Goal: Complete application form: Complete application form

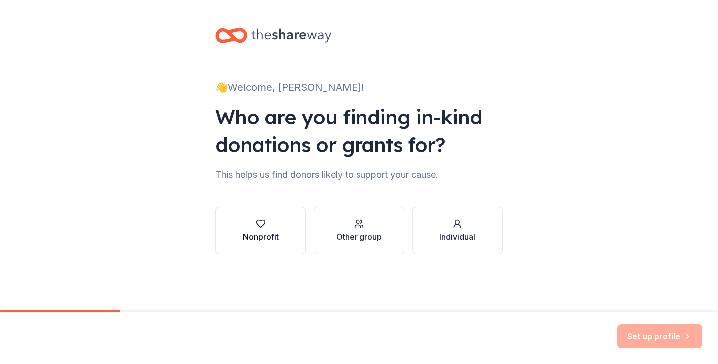
click at [281, 236] on button "Nonprofit" at bounding box center [260, 231] width 90 height 48
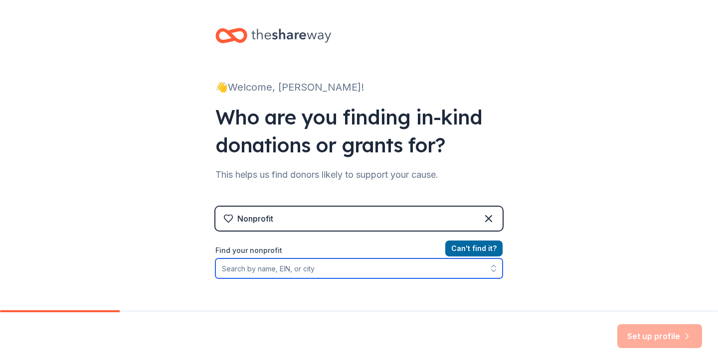
click at [362, 274] on input "Find your nonprofit" at bounding box center [358, 269] width 287 height 20
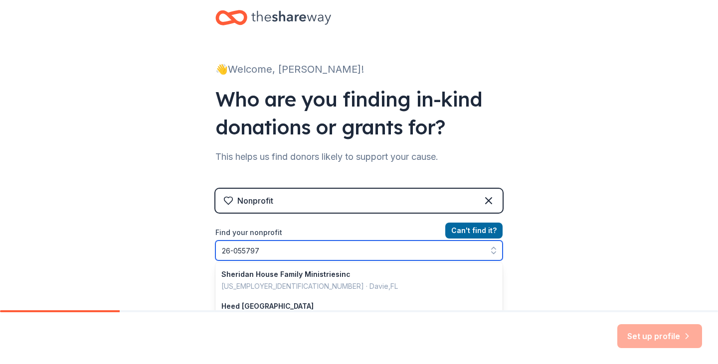
type input "[US_EMPLOYER_IDENTIFICATION_NUMBER]"
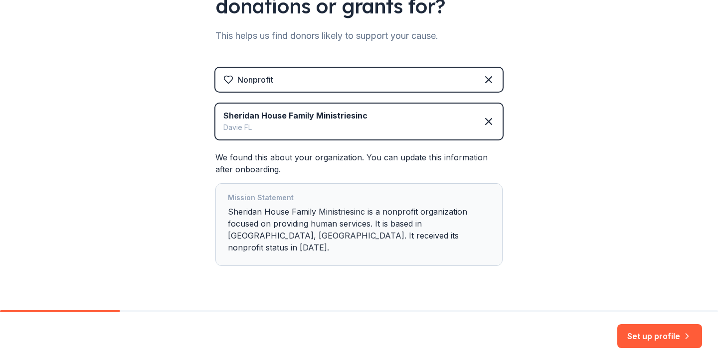
scroll to position [151, 0]
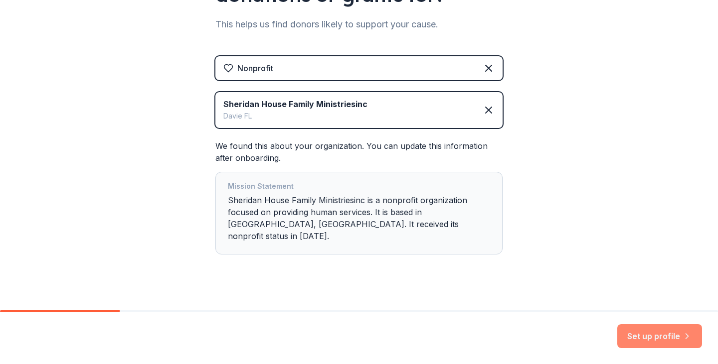
click at [637, 338] on button "Set up profile" at bounding box center [659, 336] width 85 height 24
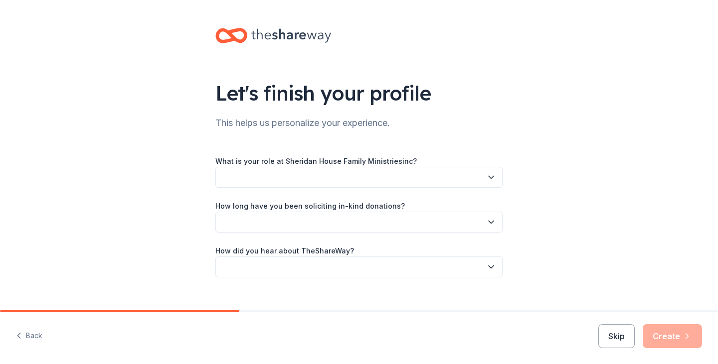
click at [486, 174] on icon "button" at bounding box center [491, 177] width 10 height 10
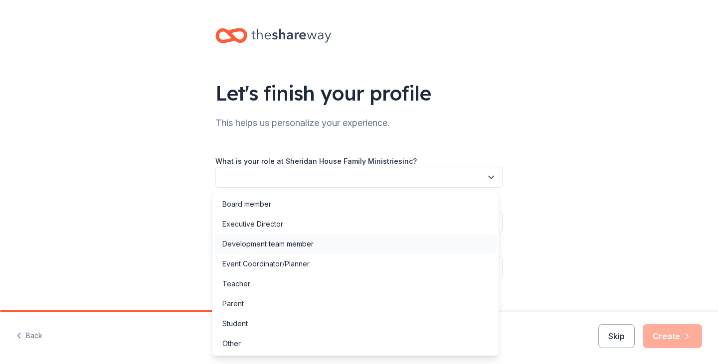
click at [274, 245] on div "Development team member" at bounding box center [267, 244] width 91 height 12
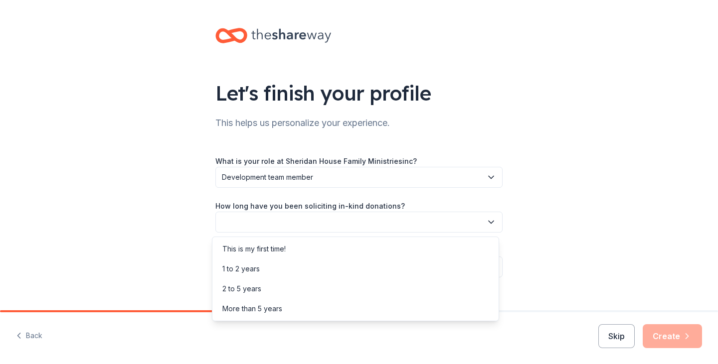
click at [486, 225] on icon "button" at bounding box center [491, 222] width 10 height 10
click at [266, 285] on div "2 to 5 years" at bounding box center [355, 289] width 282 height 20
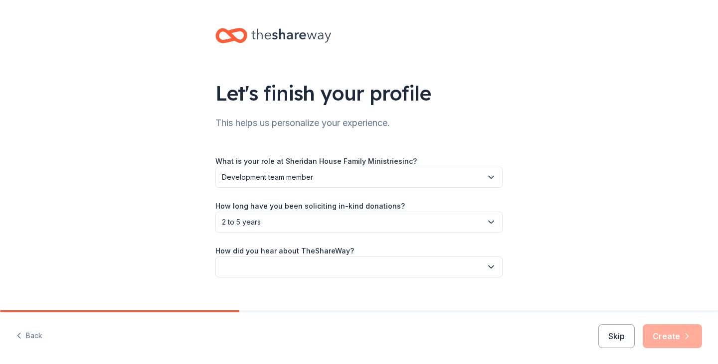
click at [488, 267] on icon "button" at bounding box center [491, 267] width 10 height 10
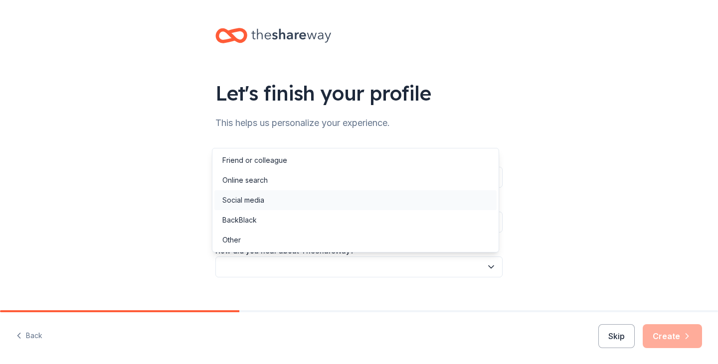
click at [264, 204] on div "Social media" at bounding box center [243, 200] width 42 height 12
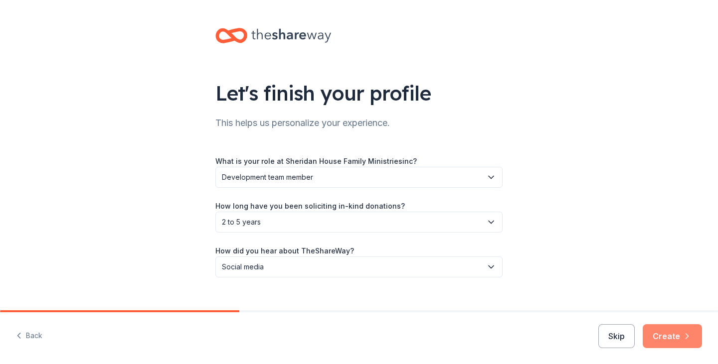
click at [658, 328] on button "Create" at bounding box center [671, 336] width 59 height 24
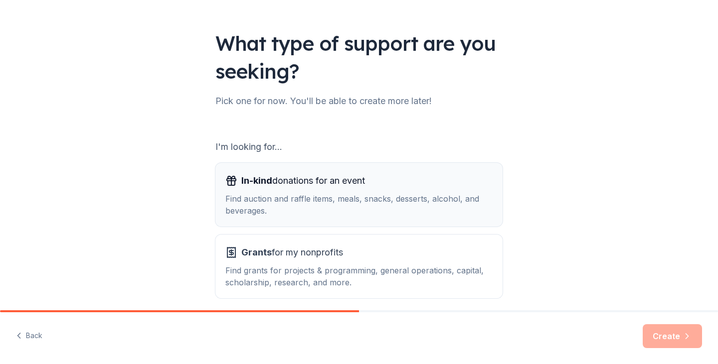
scroll to position [92, 0]
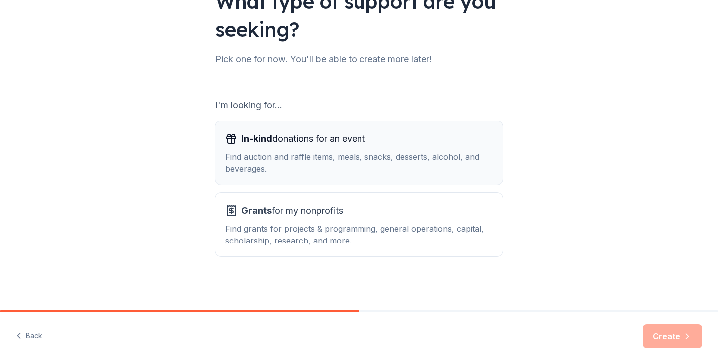
click at [391, 229] on div "Find grants for projects & programming, general operations, capital, scholarshi…" at bounding box center [358, 235] width 267 height 24
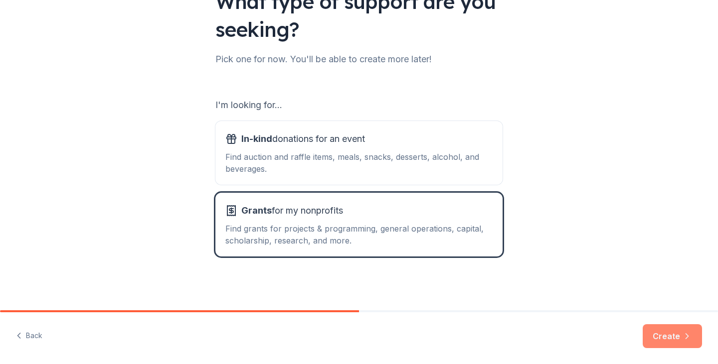
click at [666, 337] on button "Create" at bounding box center [671, 336] width 59 height 24
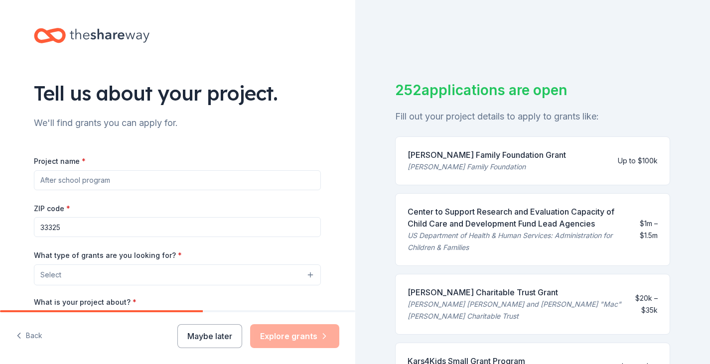
click at [87, 181] on input "Project name *" at bounding box center [177, 180] width 287 height 20
drag, startPoint x: 135, startPoint y: 184, endPoint x: 4, endPoint y: 175, distance: 130.8
click at [4, 175] on div "Tell us about your project. We'll find grants you can apply for. Project name *…" at bounding box center [177, 238] width 355 height 476
type input "Single Moms Program/ Transitional Housing Program"
click at [109, 269] on button "Select" at bounding box center [179, 275] width 287 height 21
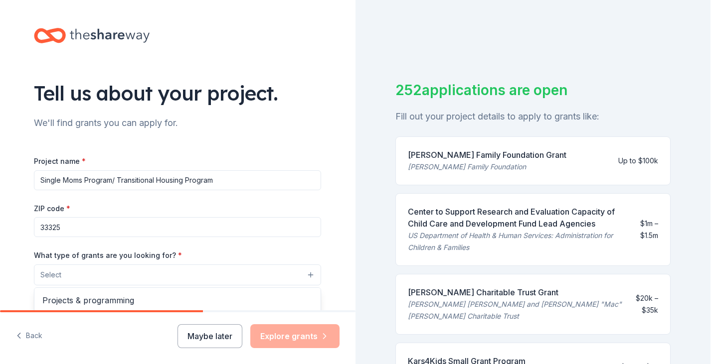
scroll to position [50, 0]
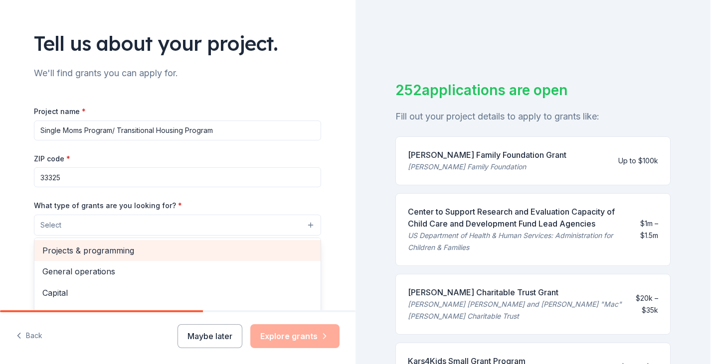
click at [131, 251] on span "Projects & programming" at bounding box center [177, 250] width 270 height 13
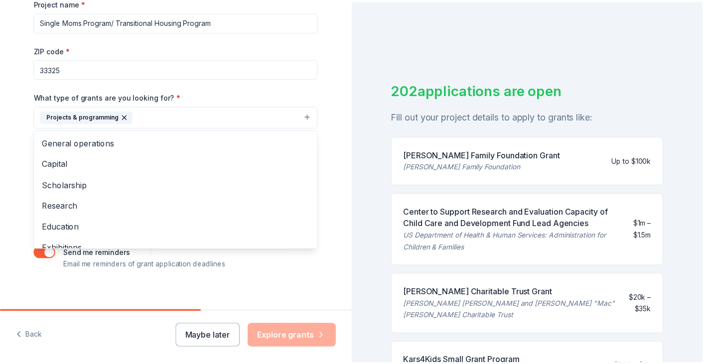
scroll to position [167, 0]
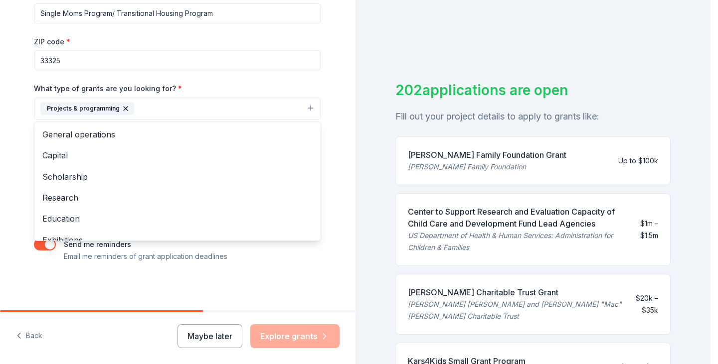
click at [264, 274] on div "Tell us about your project. We'll find grants you can apply for. Project name *…" at bounding box center [177, 71] width 319 height 477
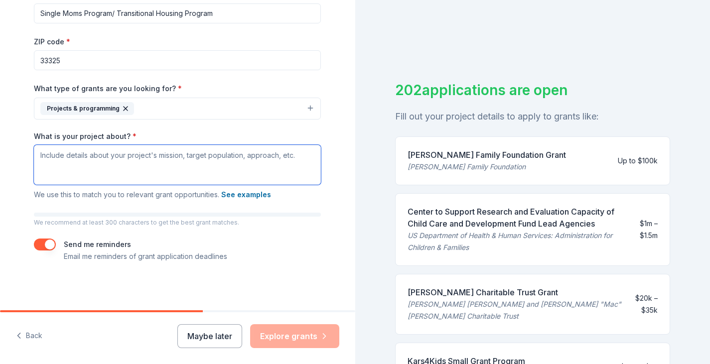
click at [102, 155] on textarea "What is your project about? *" at bounding box center [177, 165] width 287 height 40
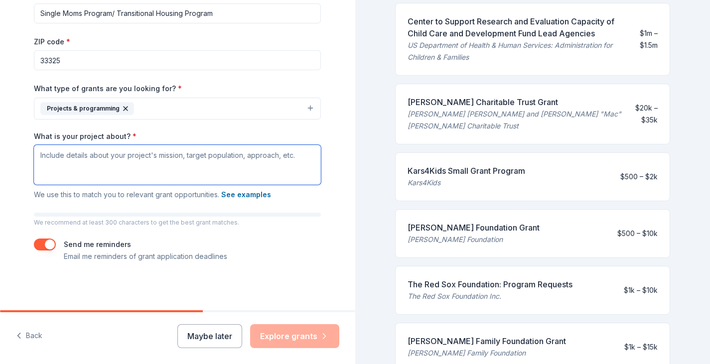
scroll to position [199, 0]
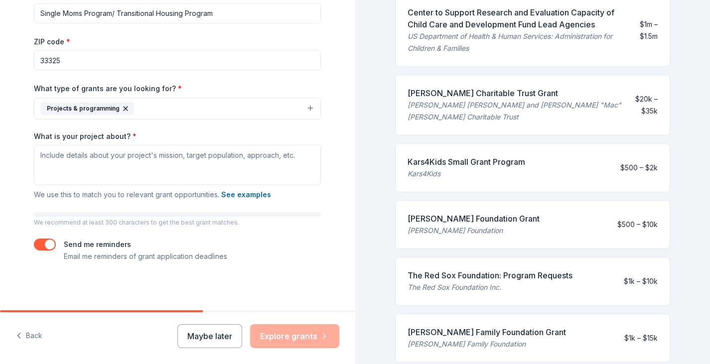
click at [483, 275] on div "The Red Sox Foundation: Program Requests" at bounding box center [490, 276] width 165 height 12
